Goal: Navigation & Orientation: Find specific page/section

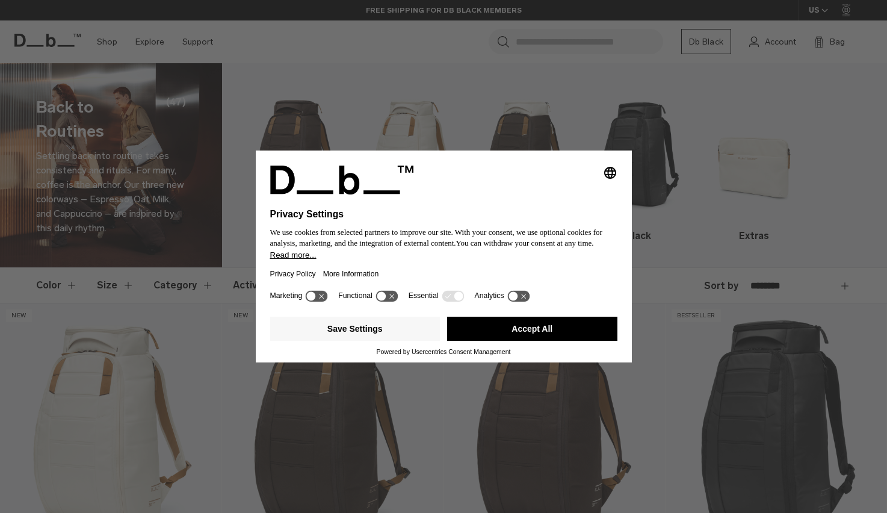
click at [467, 323] on button "Accept All" at bounding box center [532, 329] width 170 height 24
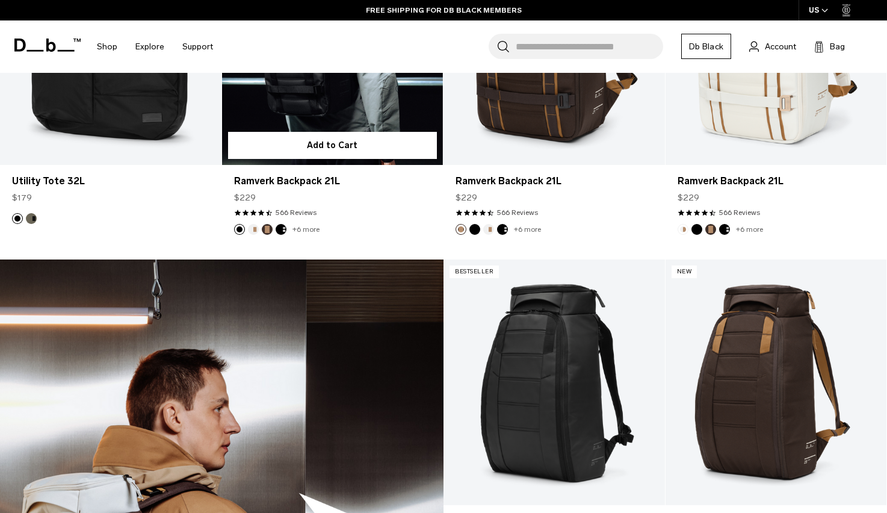
scroll to position [2006, 0]
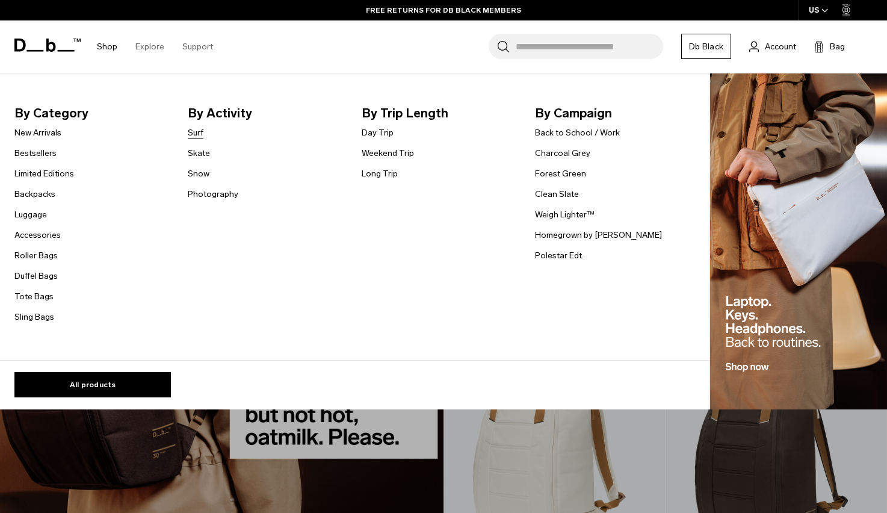
click at [195, 129] on link "Surf" at bounding box center [196, 132] width 16 height 13
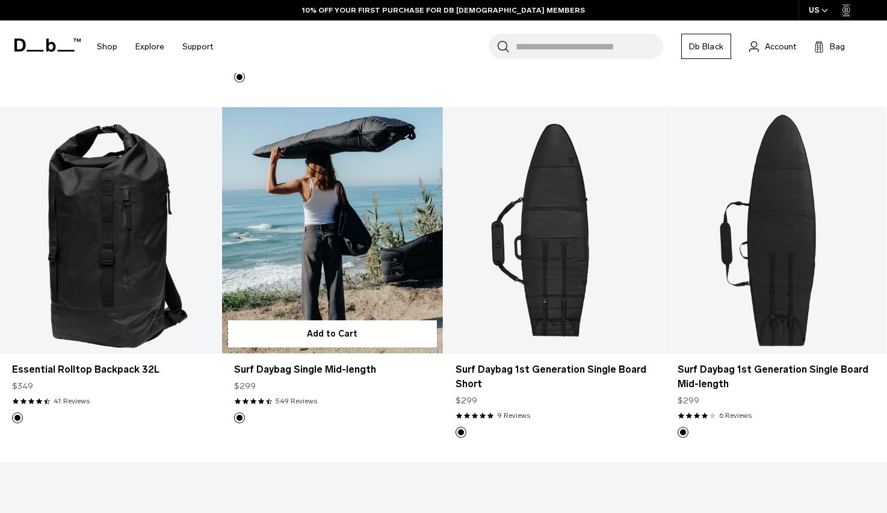
scroll to position [582, 0]
